Goal: Task Accomplishment & Management: Manage account settings

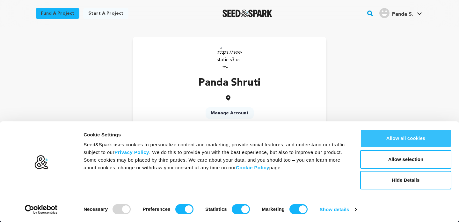
click at [381, 141] on button "Allow all cookies" at bounding box center [405, 138] width 91 height 18
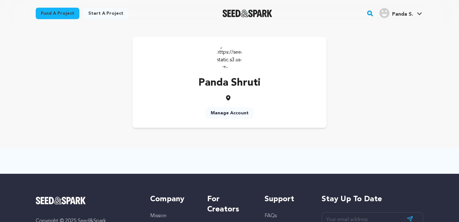
click at [223, 114] on link "Manage Account" at bounding box center [230, 112] width 48 height 11
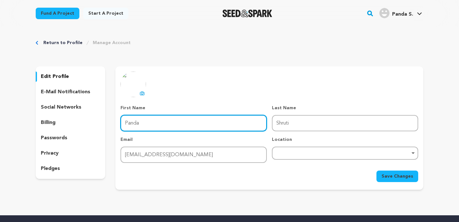
click at [175, 123] on input "Panda" at bounding box center [194, 123] width 146 height 16
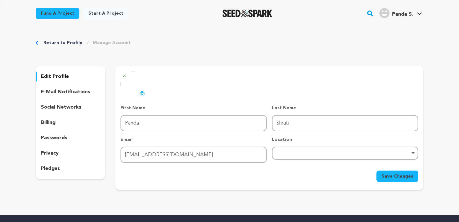
click at [143, 92] on icon at bounding box center [142, 93] width 4 height 4
click at [141, 91] on icon at bounding box center [142, 93] width 5 height 5
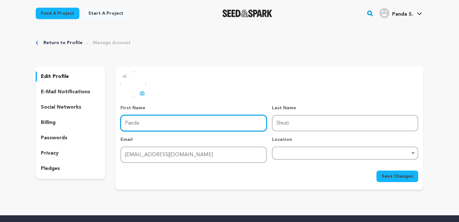
click at [243, 125] on input "Panda" at bounding box center [194, 123] width 146 height 16
paste input "[PERSON_NAME]"
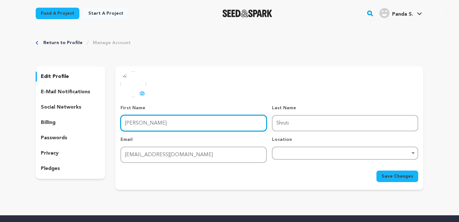
click at [156, 123] on input "[PERSON_NAME]" at bounding box center [194, 123] width 146 height 16
type input "Aarav"
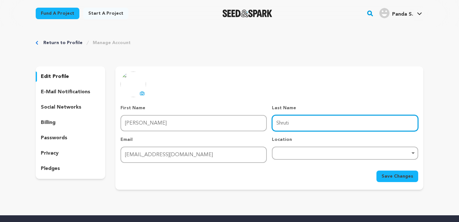
click at [283, 125] on input "Shruti" at bounding box center [345, 123] width 146 height 16
paste input "arma"
click at [335, 159] on div "Remove item" at bounding box center [345, 152] width 146 height 13
type input "Sharma"
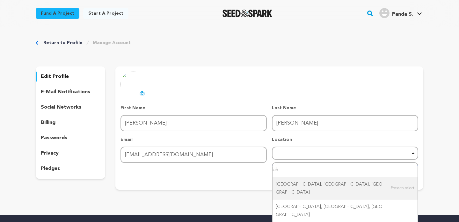
type input "bhu"
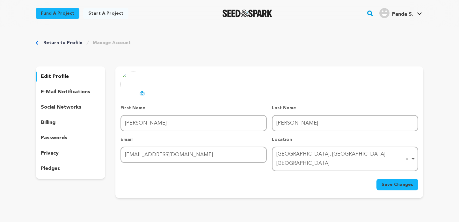
click at [402, 181] on span "Save Changes" at bounding box center [398, 184] width 32 height 6
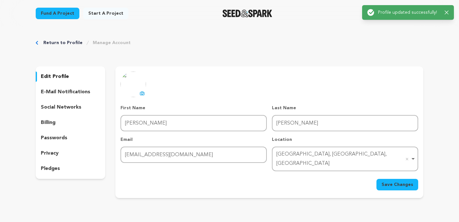
click at [47, 104] on p "social networks" at bounding box center [61, 107] width 41 height 8
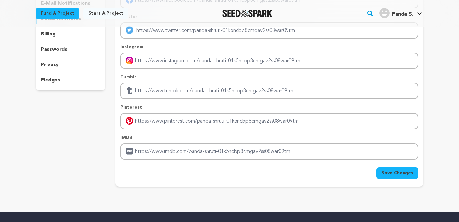
scroll to position [90, 0]
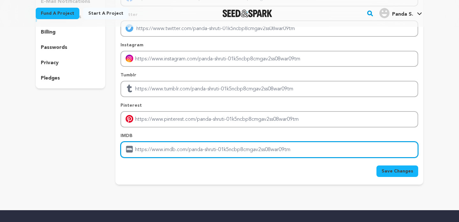
click at [211, 148] on input "Enter IMDB profile link" at bounding box center [270, 149] width 298 height 16
click at [239, 150] on input "Enter IMDB profile link" at bounding box center [270, 149] width 298 height 16
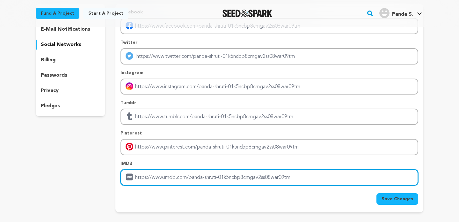
scroll to position [63, 0]
paste input "https://www.freegiftzone.com/"
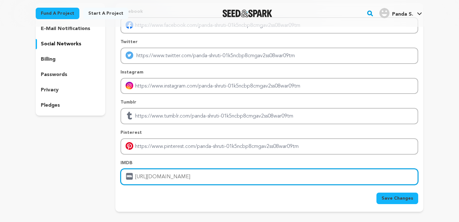
type input "https://www.freegiftzone.com/"
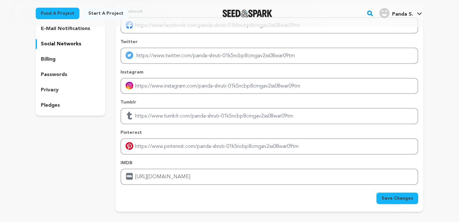
click at [402, 197] on span "Save Changes" at bounding box center [398, 198] width 32 height 6
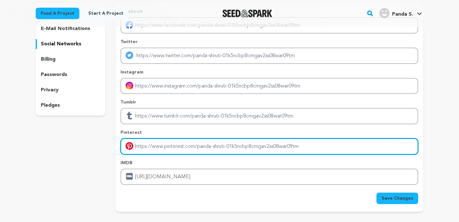
click at [173, 149] on input "Enter pinterest profile link" at bounding box center [270, 146] width 298 height 16
paste input "https://www.freegiftzone.com/free-google-play-redeem-code-free-today/"
type input "https://www.freegiftzone.com/free-google-play-redeem-code-free-today/"
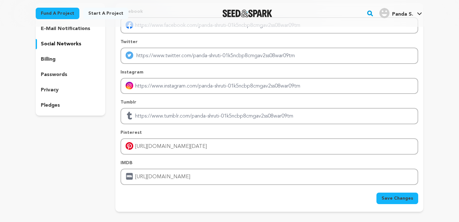
click at [386, 197] on span "Save Changes" at bounding box center [398, 198] width 32 height 6
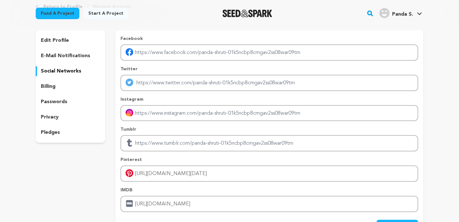
scroll to position [35, 0]
click at [60, 119] on div "privacy" at bounding box center [71, 118] width 70 height 10
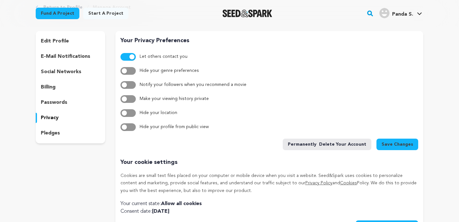
click at [64, 99] on p "passwords" at bounding box center [54, 103] width 26 height 8
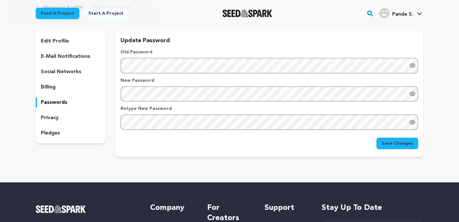
click at [57, 134] on p "pledges" at bounding box center [50, 133] width 19 height 8
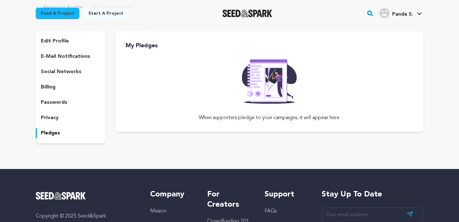
click at [63, 40] on p "edit profile" at bounding box center [55, 41] width 28 height 8
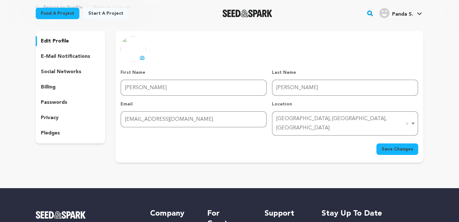
click at [404, 15] on span "Panda S." at bounding box center [402, 14] width 21 height 5
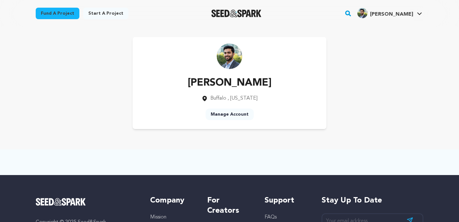
click at [277, 114] on div "[PERSON_NAME] [GEOGRAPHIC_DATA] , [US_STATE] Manage Account" at bounding box center [230, 83] width 194 height 92
click at [231, 58] on img at bounding box center [230, 56] width 26 height 26
click at [398, 13] on span "[PERSON_NAME]" at bounding box center [391, 14] width 43 height 5
click at [388, 31] on link "My Projects" at bounding box center [400, 28] width 71 height 14
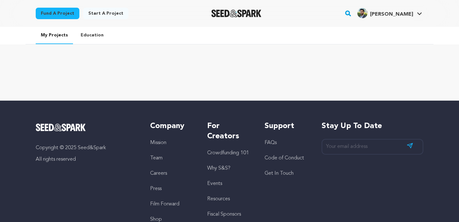
click at [93, 15] on link "Start a project" at bounding box center [105, 13] width 45 height 11
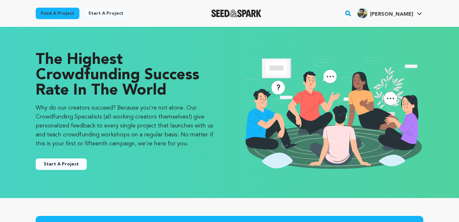
click at [68, 161] on button "Start A Project" at bounding box center [61, 163] width 51 height 11
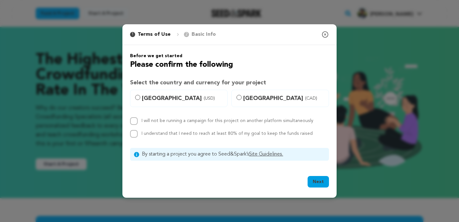
click at [325, 36] on icon "button" at bounding box center [325, 35] width 8 height 8
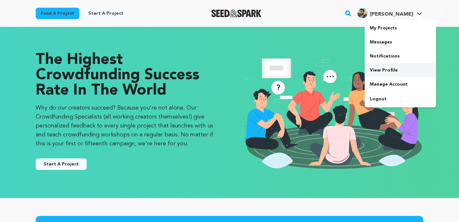
click at [381, 70] on link "View Profile" at bounding box center [400, 70] width 71 height 14
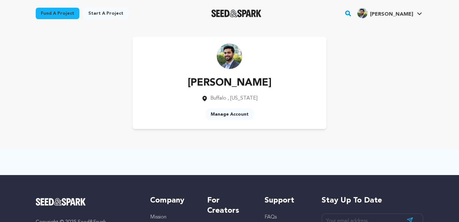
click at [223, 48] on img at bounding box center [230, 56] width 26 height 26
click at [222, 115] on link "Manage Account" at bounding box center [230, 113] width 48 height 11
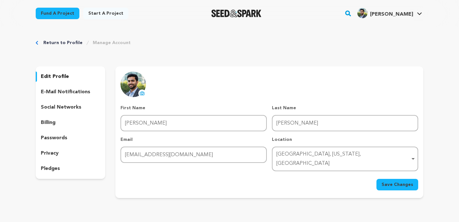
click at [72, 109] on p "social networks" at bounding box center [61, 107] width 41 height 8
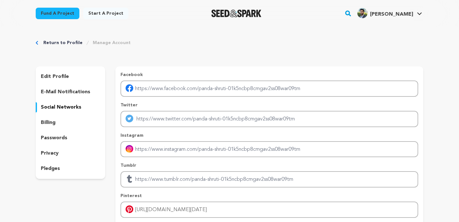
click at [71, 42] on link "Return to Profile" at bounding box center [62, 43] width 39 height 6
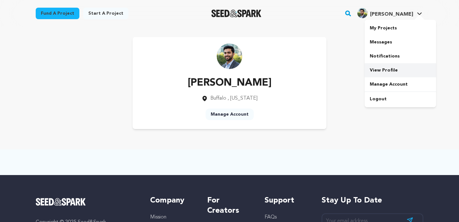
click at [392, 73] on link "View Profile" at bounding box center [400, 70] width 71 height 14
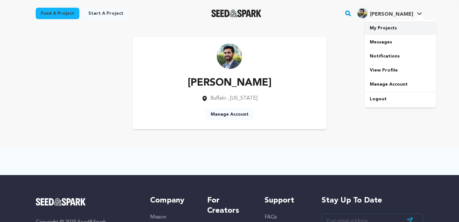
click at [378, 28] on link "My Projects" at bounding box center [400, 28] width 71 height 14
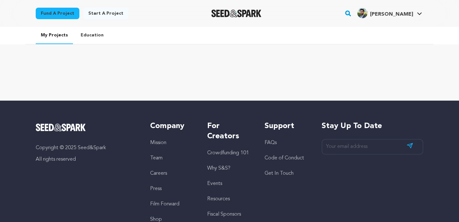
click at [96, 33] on link "Education" at bounding box center [92, 35] width 33 height 17
click at [112, 10] on link "Start a project" at bounding box center [105, 13] width 45 height 11
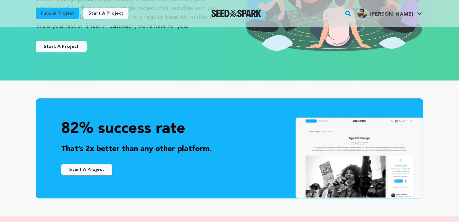
scroll to position [116, 0]
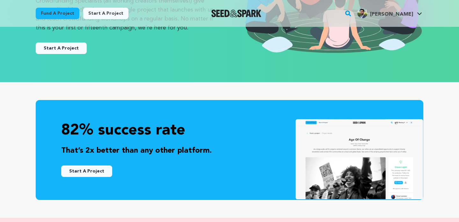
click at [55, 50] on button "Start A Project" at bounding box center [61, 47] width 51 height 11
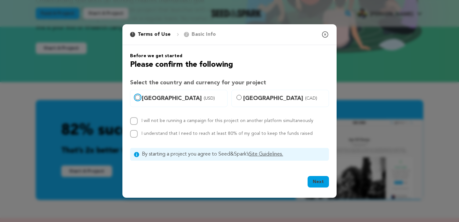
click at [138, 97] on input "United States (USD)" at bounding box center [137, 97] width 5 height 5
radio input "true"
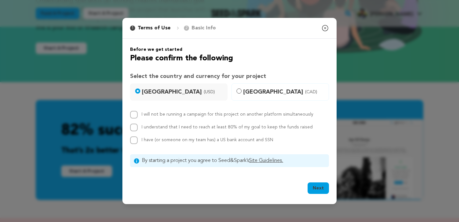
click at [134, 119] on div "I will not be running a campaign for this project on another platform simultane…" at bounding box center [229, 127] width 199 height 33
click at [132, 113] on input "I will not be running a campaign for this project on another platform simultane…" at bounding box center [134, 115] width 8 height 8
checkbox input "true"
click at [131, 125] on input "I understand that I need to reach at least 80% of my goal to keep the funds rai…" at bounding box center [134, 127] width 8 height 8
checkbox input "true"
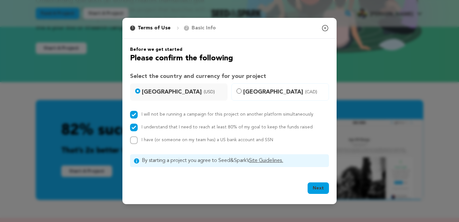
click at [134, 144] on div "Before we get started Please confirm the following Select the country and curre…" at bounding box center [229, 106] width 199 height 121
click at [135, 138] on input "I have (or someone on my team has) a US bank account and SSN" at bounding box center [134, 140] width 8 height 8
checkbox input "true"
click at [317, 190] on button "Next" at bounding box center [318, 187] width 21 height 11
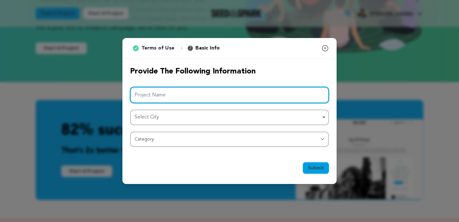
click at [309, 94] on input "Project Name" at bounding box center [229, 95] width 199 height 16
click at [297, 116] on div "Select City Remove item" at bounding box center [228, 117] width 186 height 9
type input "Aaarav"
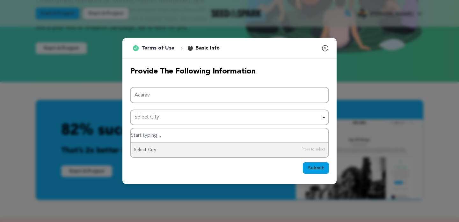
type input "n"
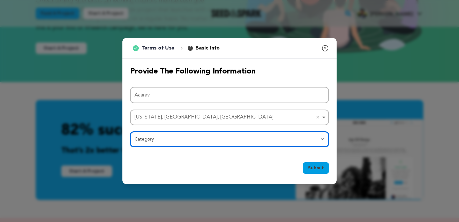
click at [223, 143] on select "Category Film Feature Film Short Series Film Festival Company Music Video VR Ex…" at bounding box center [229, 138] width 199 height 15
click at [130, 131] on select "Category Film Feature Film Short Series Film Festival Company Music Video VR Ex…" at bounding box center [229, 138] width 199 height 15
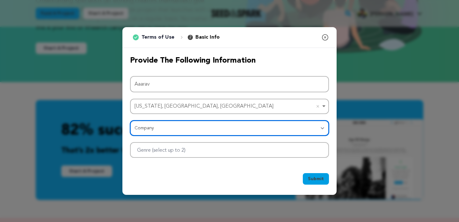
click at [291, 152] on div at bounding box center [229, 150] width 199 height 16
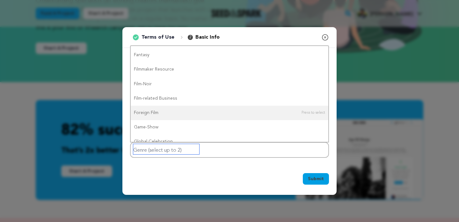
scroll to position [195, 0]
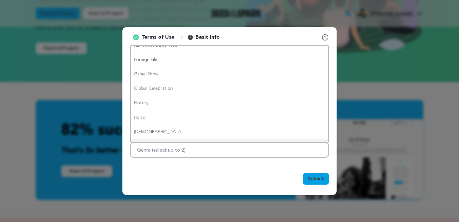
click at [208, 173] on div "Submit Ok, Got it" at bounding box center [229, 180] width 199 height 14
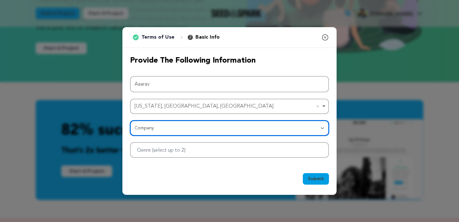
click at [205, 132] on select "Category Film Feature Film Short Series Film Festival Company Music Video VR Ex…" at bounding box center [229, 127] width 199 height 15
select select "10891"
click at [130, 120] on select "Category Film Feature Film Short Series Film Festival Company Music Video VR Ex…" at bounding box center [229, 127] width 199 height 15
click at [204, 151] on div at bounding box center [229, 150] width 199 height 16
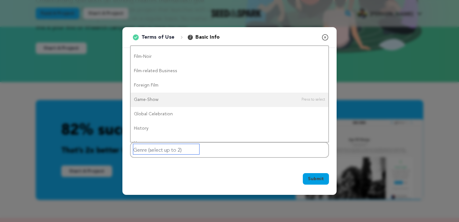
scroll to position [0, 0]
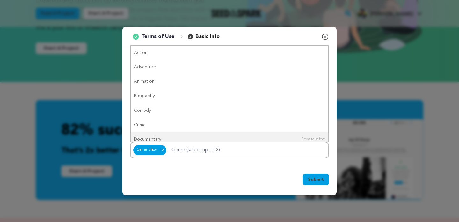
click at [317, 182] on button "Submit" at bounding box center [316, 178] width 26 height 11
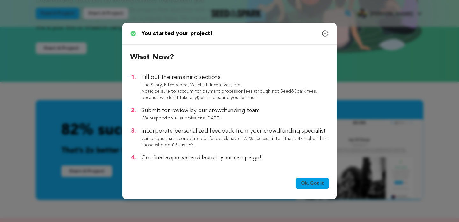
click at [315, 181] on link "Ok, Got it" at bounding box center [312, 182] width 33 height 11
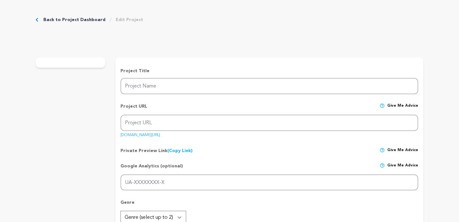
type input "Aaarav"
type input "aaarav"
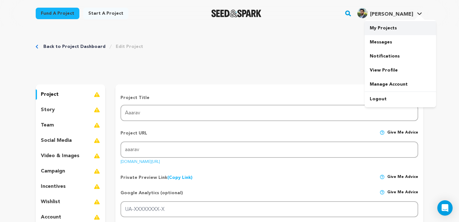
click at [390, 28] on link "My Projects" at bounding box center [400, 28] width 71 height 14
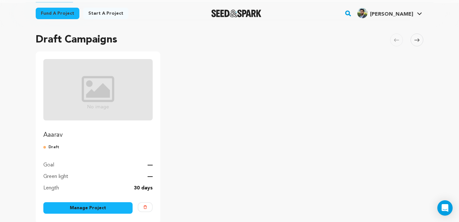
scroll to position [41, 0]
click at [146, 206] on img at bounding box center [146, 207] width 4 height 4
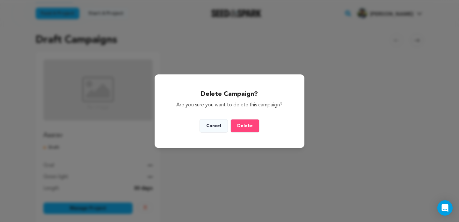
click at [242, 127] on span "Delete" at bounding box center [245, 125] width 16 height 4
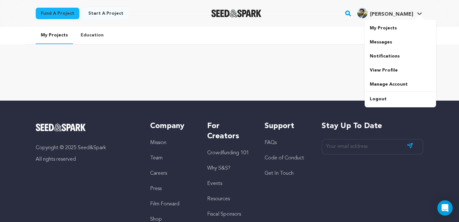
click at [398, 17] on h4 "[PERSON_NAME]" at bounding box center [391, 15] width 43 height 8
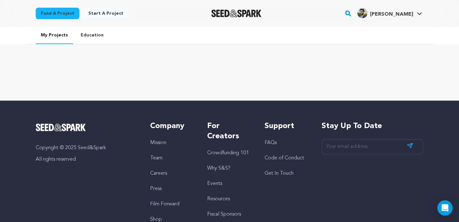
click at [398, 17] on h4 "[PERSON_NAME]" at bounding box center [391, 15] width 43 height 8
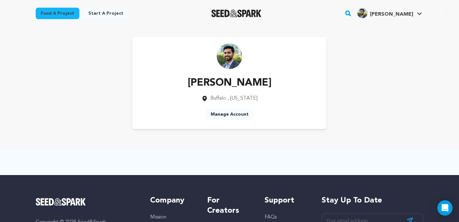
click at [227, 59] on img at bounding box center [230, 56] width 26 height 26
click at [208, 83] on p "[PERSON_NAME]" at bounding box center [230, 82] width 84 height 15
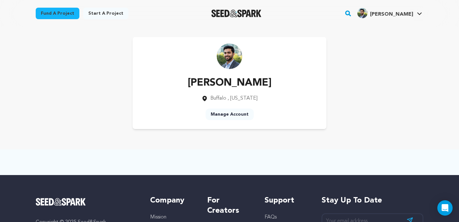
click at [208, 83] on p "[PERSON_NAME]" at bounding box center [230, 82] width 84 height 15
click at [406, 16] on span "[PERSON_NAME]" at bounding box center [391, 14] width 43 height 5
click at [382, 82] on link "Manage Account" at bounding box center [400, 84] width 71 height 14
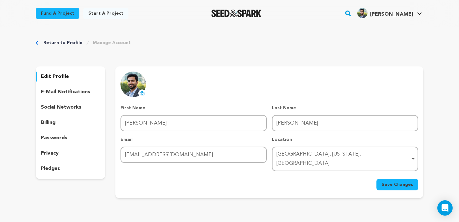
click at [77, 109] on p "social networks" at bounding box center [61, 107] width 41 height 8
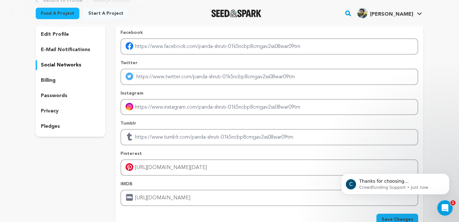
scroll to position [41, 0]
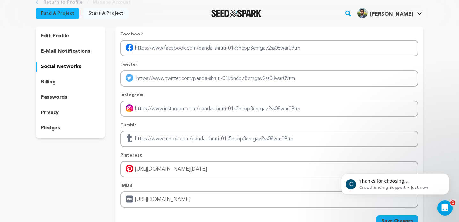
click at [94, 129] on div "pledges" at bounding box center [71, 128] width 70 height 10
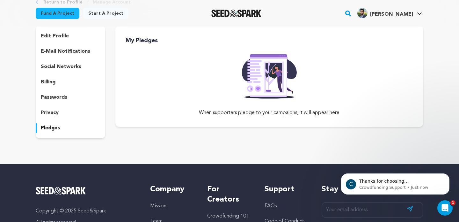
click at [80, 114] on div "privacy" at bounding box center [71, 112] width 70 height 10
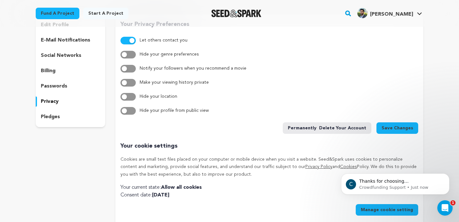
scroll to position [39, 0]
